Goal: Find specific page/section: Find specific page/section

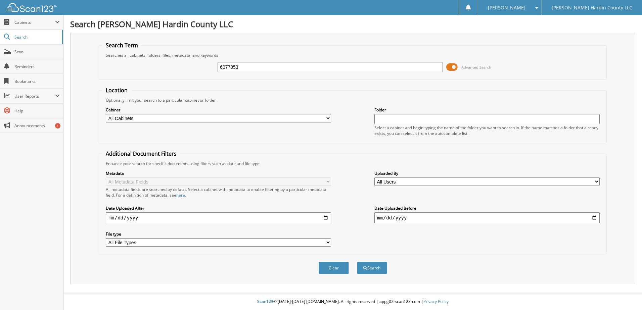
type input "6077053"
click at [357, 262] on button "Search" at bounding box center [372, 268] width 30 height 12
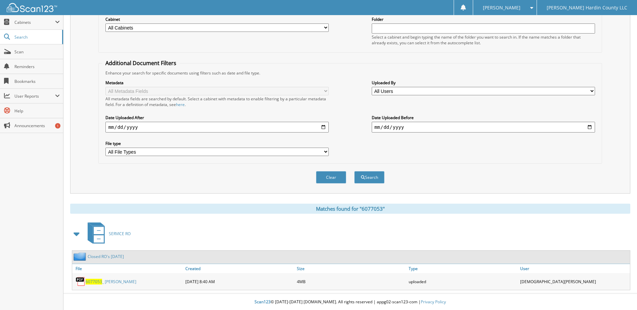
scroll to position [91, 0]
click at [114, 283] on link "6077053 _ COOPER" at bounding box center [111, 282] width 51 height 6
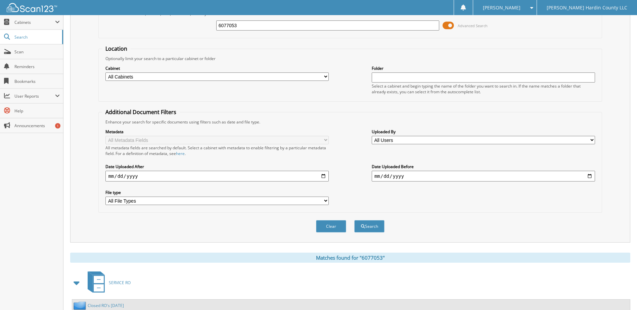
scroll to position [0, 0]
